Goal: Use online tool/utility: Utilize a website feature to perform a specific function

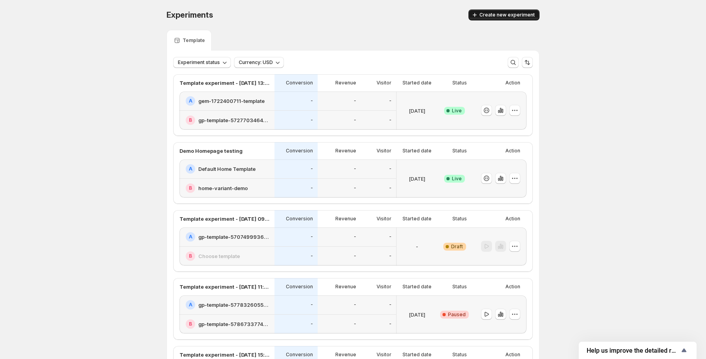
click at [497, 16] on span "Create new experiment" at bounding box center [507, 15] width 55 height 6
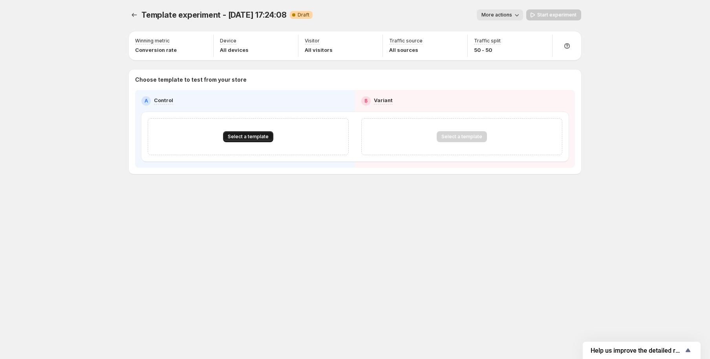
click at [242, 136] on span "Select a template" at bounding box center [248, 137] width 41 height 6
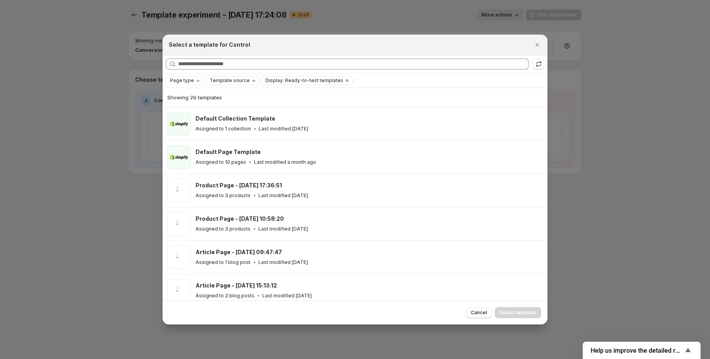
click at [227, 79] on span "Template source" at bounding box center [230, 80] width 40 height 6
click at [222, 104] on span "GemPages" at bounding box center [232, 105] width 27 height 6
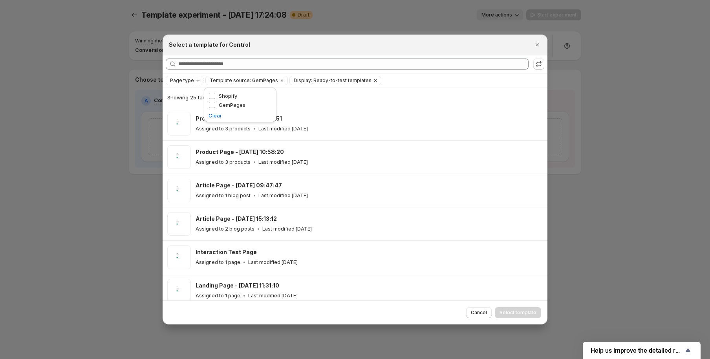
click at [357, 93] on div "Showing 25 templates" at bounding box center [354, 97] width 375 height 8
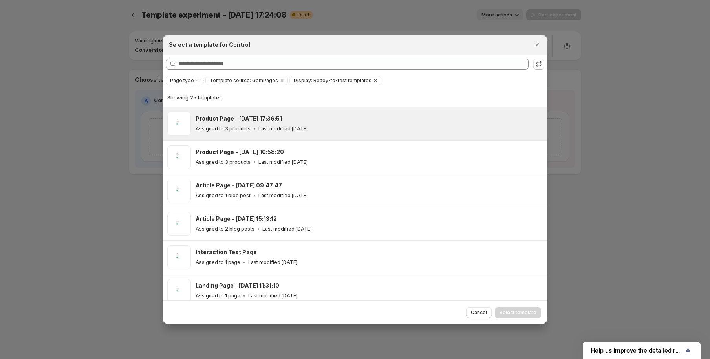
click at [267, 135] on div "Product Page - [DATE] 17:36:51 Assigned to 3 products Last modified [DATE]" at bounding box center [369, 124] width 347 height 24
click at [518, 311] on span "Select template" at bounding box center [518, 312] width 37 height 6
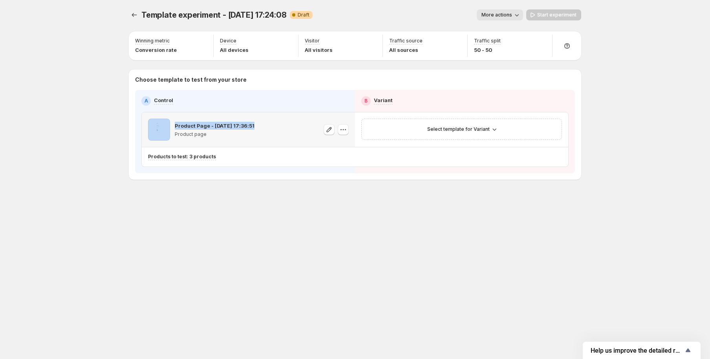
drag, startPoint x: 197, startPoint y: 120, endPoint x: 170, endPoint y: 120, distance: 26.7
click at [170, 120] on div "Product Page - [DATE] 17:36:51 Product page" at bounding box center [248, 130] width 201 height 22
click at [331, 131] on icon "button" at bounding box center [329, 130] width 8 height 8
click at [457, 130] on span "Select template for Variant" at bounding box center [458, 129] width 62 height 6
click at [458, 147] on span "Select an existing template" at bounding box center [456, 145] width 66 height 6
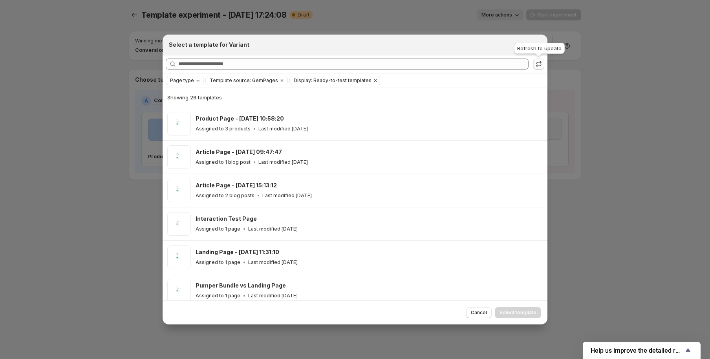
click at [537, 64] on icon ":r2s:" at bounding box center [539, 64] width 8 height 8
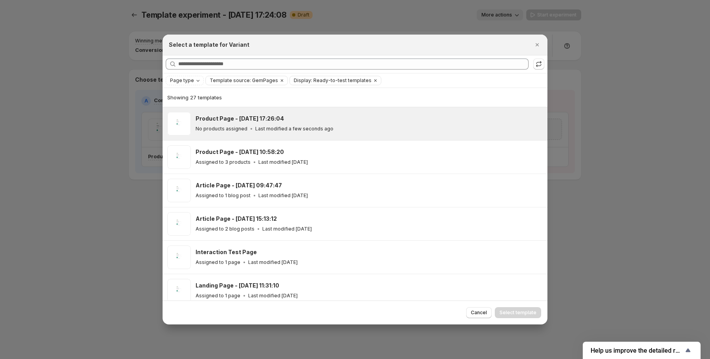
click at [444, 123] on div "Product Page - [DATE] 17:26:04 No products assigned Last modified a few seconds…" at bounding box center [368, 124] width 345 height 18
click at [523, 313] on span "Select template" at bounding box center [518, 312] width 37 height 6
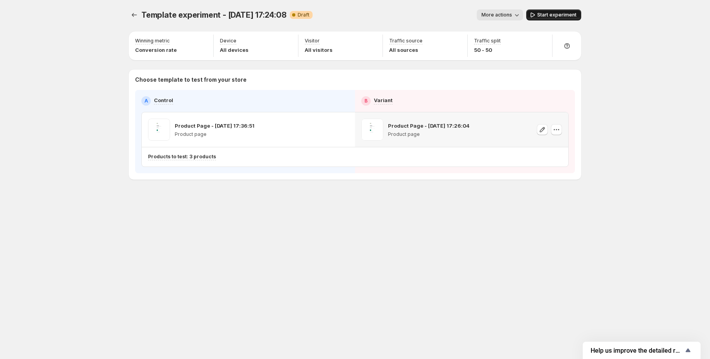
click at [549, 16] on span "Start experiment" at bounding box center [556, 15] width 39 height 6
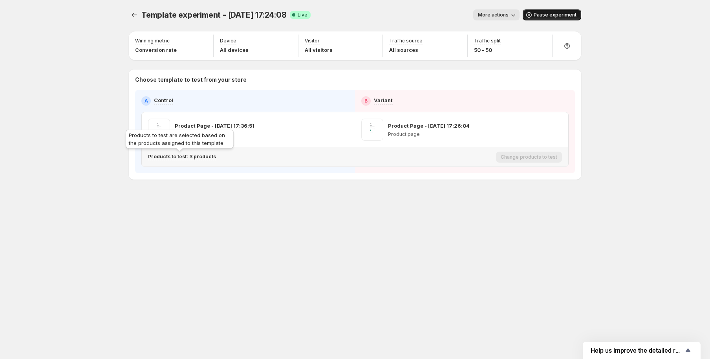
click at [170, 157] on p "Products to test: 3 products" at bounding box center [182, 157] width 68 height 6
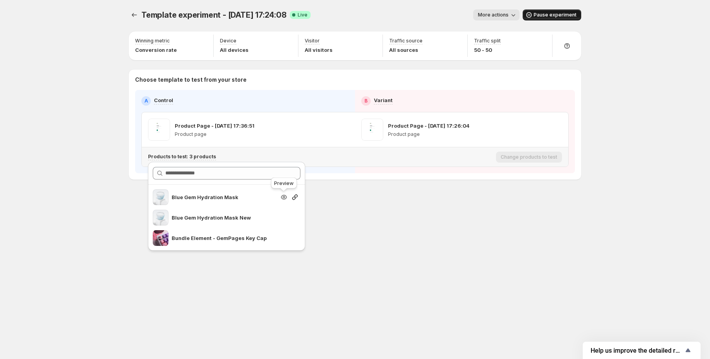
click at [285, 198] on icon "Search for and select a customer segment" at bounding box center [284, 197] width 8 height 8
click at [294, 198] on icon "Search for and select a customer segment" at bounding box center [295, 197] width 8 height 8
click at [282, 198] on icon "Search for and select a customer segment" at bounding box center [284, 197] width 8 height 8
click at [434, 291] on div "Template experiment - [DATE] 17:24:08. This page is ready Template experiment -…" at bounding box center [354, 179] width 471 height 359
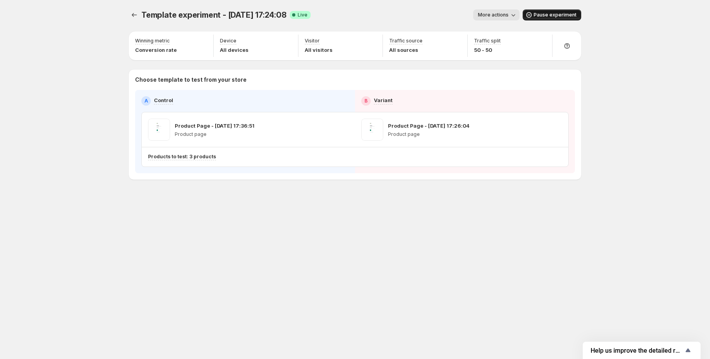
click at [355, 245] on div "Template experiment - [DATE] 17:24:08. This page is ready Template experiment -…" at bounding box center [354, 179] width 471 height 359
click at [190, 156] on p "Products to test: 3 products" at bounding box center [182, 157] width 68 height 6
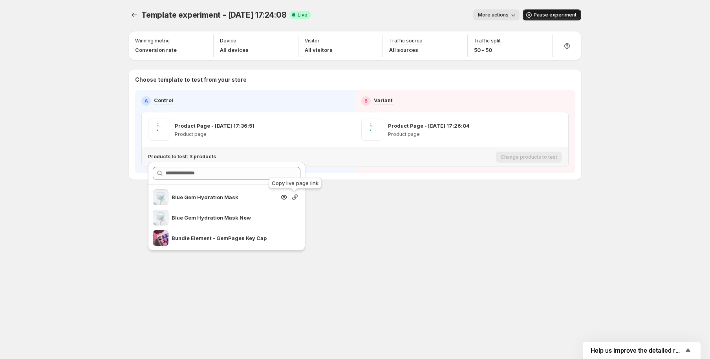
click at [295, 196] on icon "Search for and select a customer segment" at bounding box center [295, 197] width 8 height 8
click at [541, 16] on span "Pause experiment" at bounding box center [555, 15] width 43 height 6
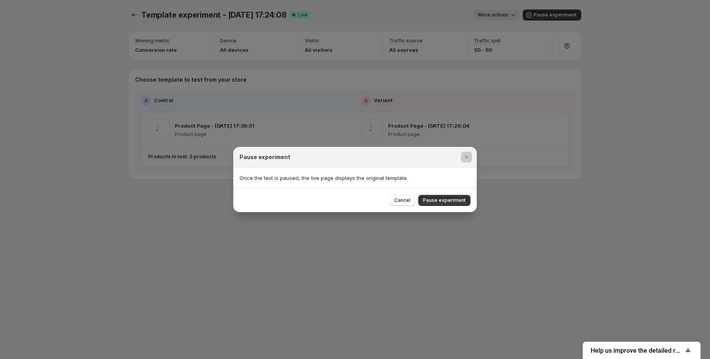
click at [156, 203] on div at bounding box center [355, 179] width 710 height 359
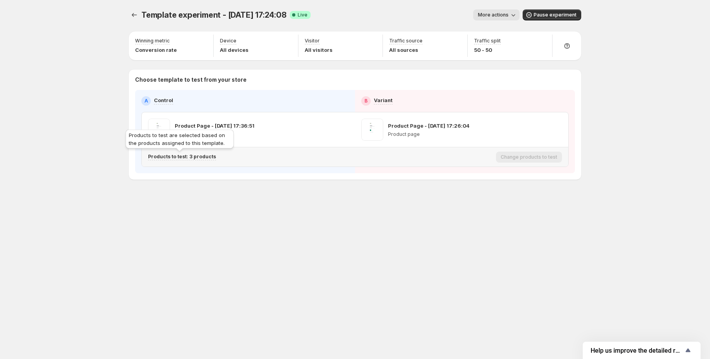
click at [187, 159] on p "Products to test: 3 products" at bounding box center [182, 157] width 68 height 6
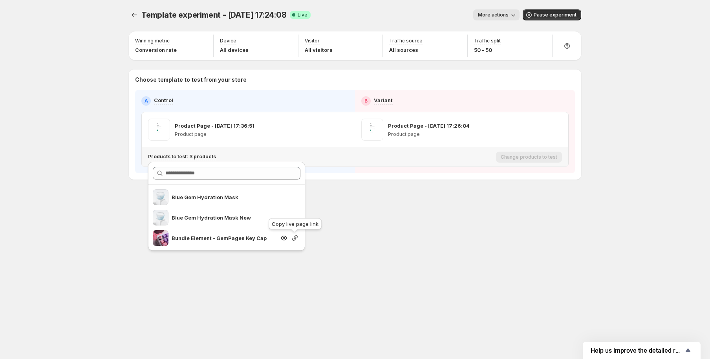
click at [293, 239] on icon "Search for and select a customer segment" at bounding box center [295, 238] width 8 height 8
click at [383, 256] on div "Template experiment - [DATE] 17:24:08. This page is ready Template experiment -…" at bounding box center [354, 179] width 471 height 359
